Goal: Obtain resource: Obtain resource

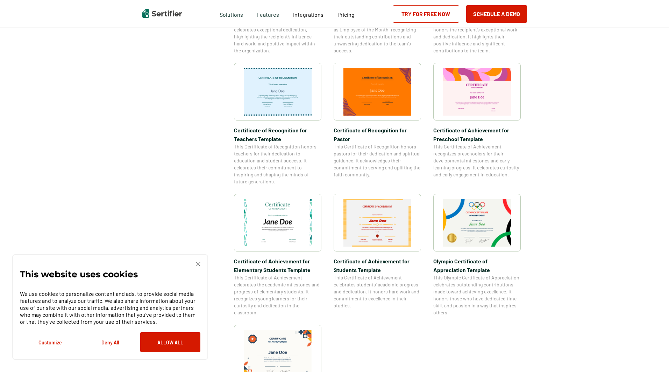
scroll to position [350, 0]
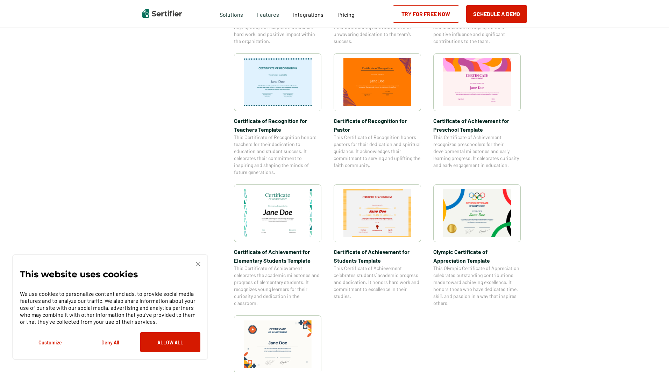
click at [284, 210] on img at bounding box center [278, 213] width 68 height 48
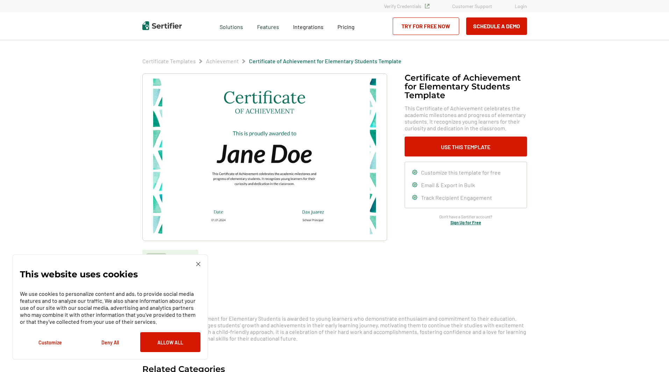
click at [199, 266] on img at bounding box center [198, 264] width 4 height 4
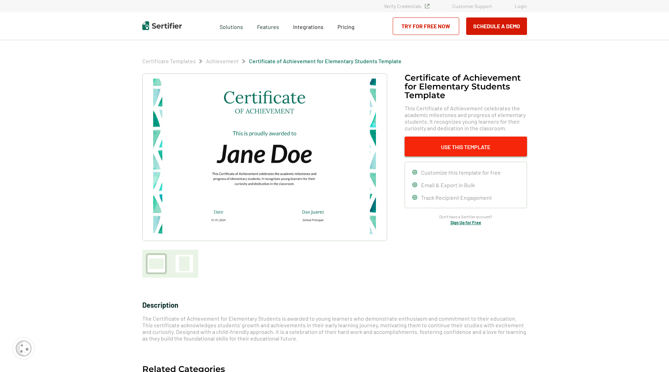
click at [469, 145] on button "Use This Template" at bounding box center [465, 147] width 122 height 20
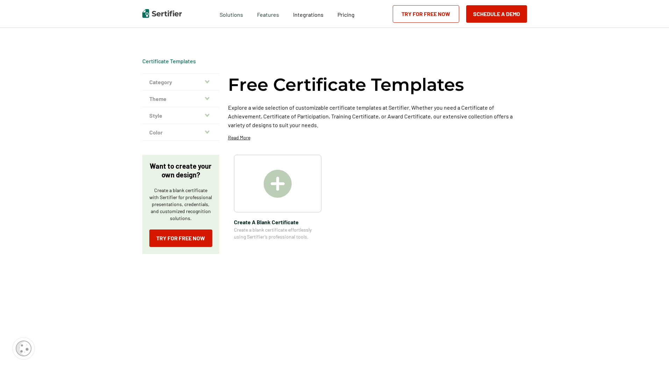
scroll to position [350, 0]
